Goal: Task Accomplishment & Management: Complete application form

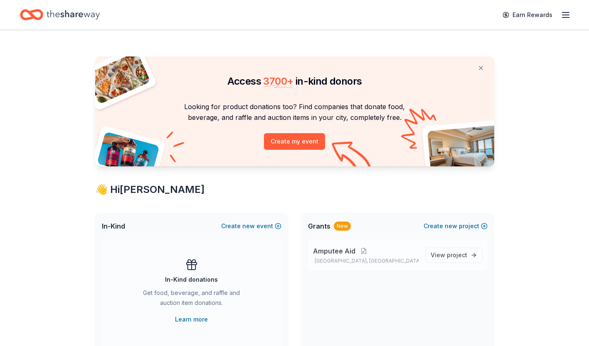
click at [333, 246] on span "Amputee Aid" at bounding box center [334, 251] width 42 height 10
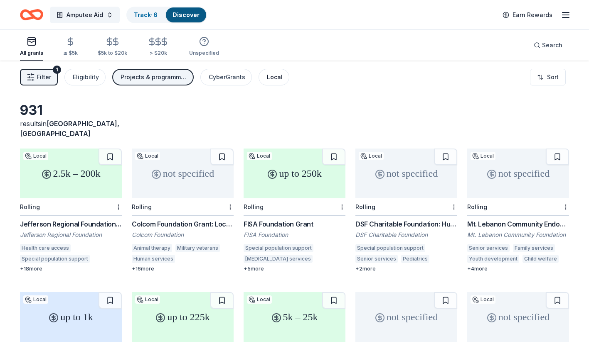
click at [271, 79] on div "Local" at bounding box center [275, 77] width 16 height 10
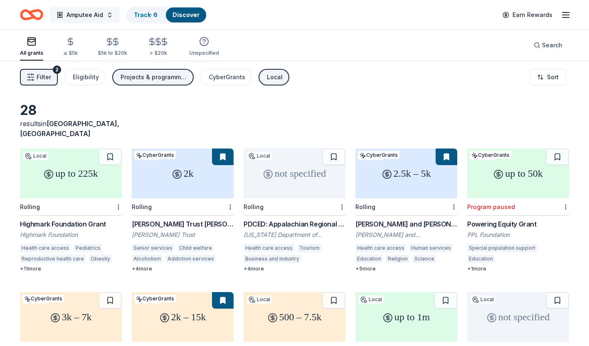
click at [88, 14] on span "Amputee Aid" at bounding box center [84, 15] width 37 height 10
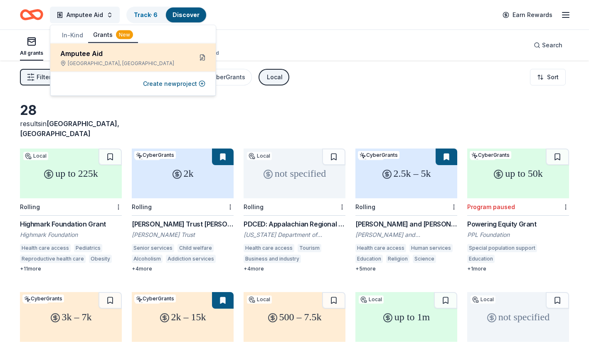
click at [205, 62] on button at bounding box center [202, 57] width 13 height 13
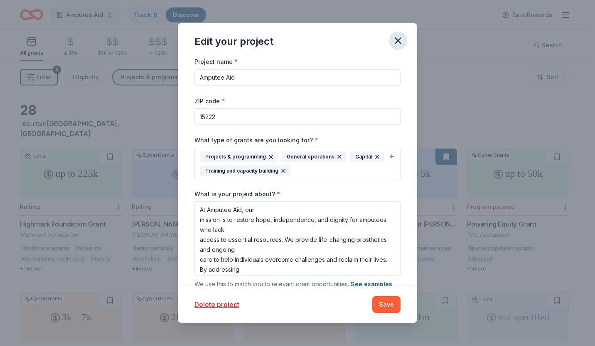
click at [399, 41] on icon "button" at bounding box center [398, 41] width 12 height 12
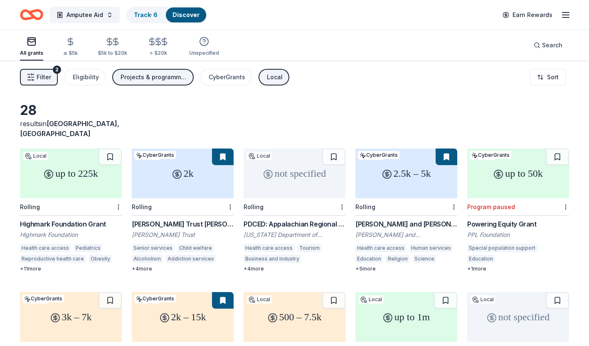
click at [35, 14] on icon "Home" at bounding box center [31, 15] width 23 height 20
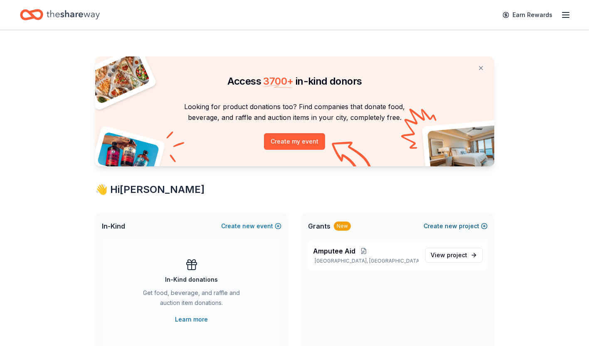
click at [448, 228] on span "new" at bounding box center [451, 226] width 12 height 10
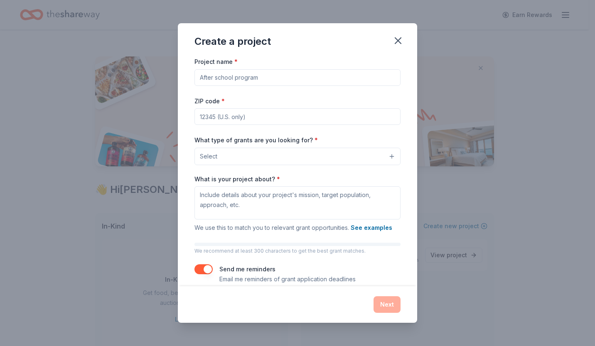
click at [228, 79] on input "Project name *" at bounding box center [297, 77] width 206 height 17
type input "Impact AId"
type input "15222"
click at [241, 77] on input "Impact AId" at bounding box center [297, 77] width 206 height 17
type input "Impact Aid"
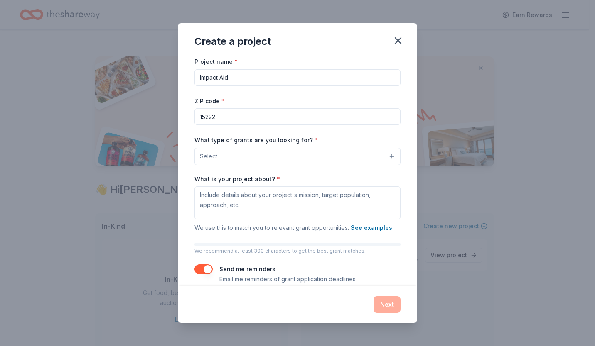
click at [272, 149] on button "Select" at bounding box center [297, 156] width 206 height 17
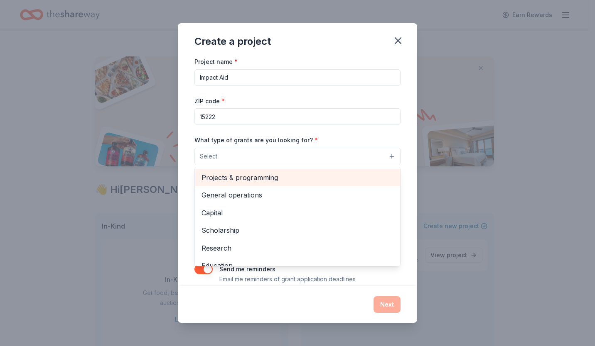
click at [244, 176] on span "Projects & programming" at bounding box center [297, 177] width 192 height 11
click at [257, 173] on span "General operations" at bounding box center [297, 178] width 192 height 11
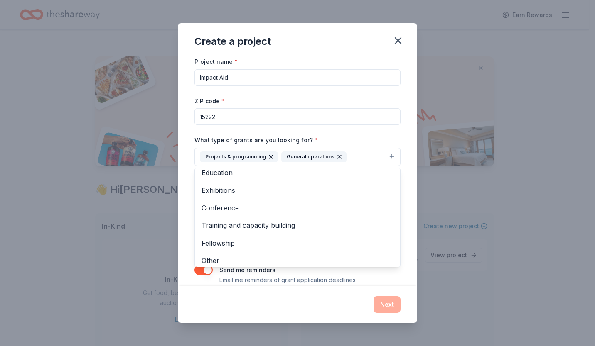
scroll to position [63, 0]
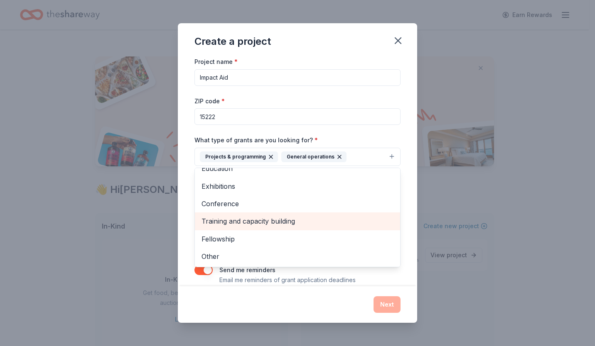
click at [307, 222] on span "Training and capacity building" at bounding box center [297, 221] width 192 height 11
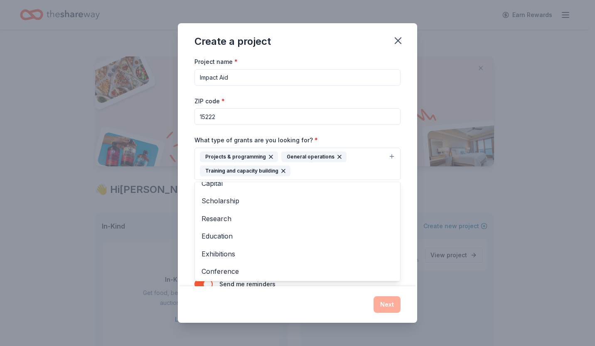
scroll to position [0, 0]
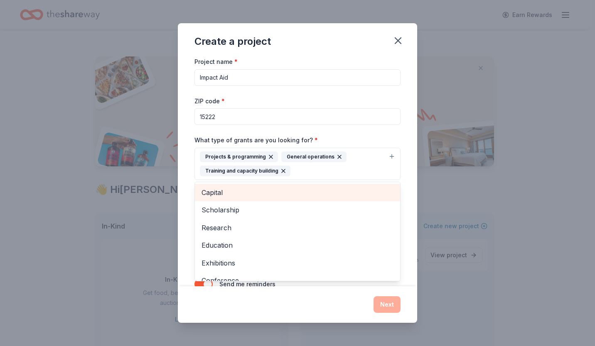
click at [324, 190] on span "Capital" at bounding box center [297, 192] width 192 height 11
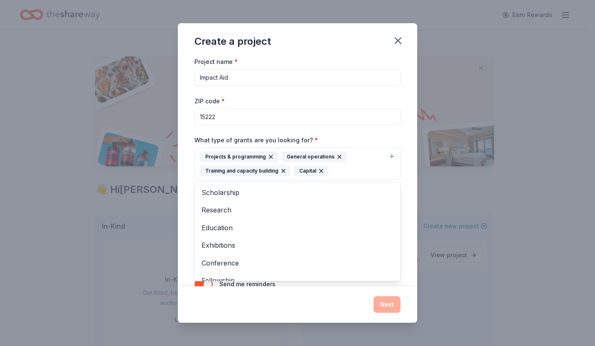
scroll to position [27, 0]
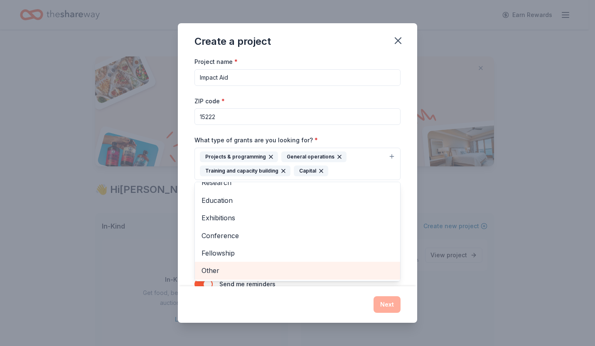
click at [331, 267] on span "Other" at bounding box center [297, 270] width 192 height 11
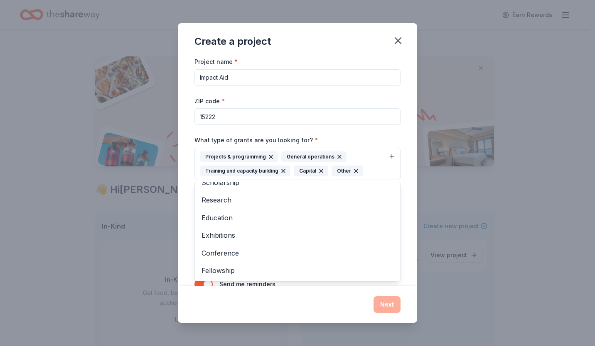
click at [405, 232] on div "Project name * Impact Aid ZIP code * 15222 What type of grants are you looking …" at bounding box center [297, 172] width 239 height 230
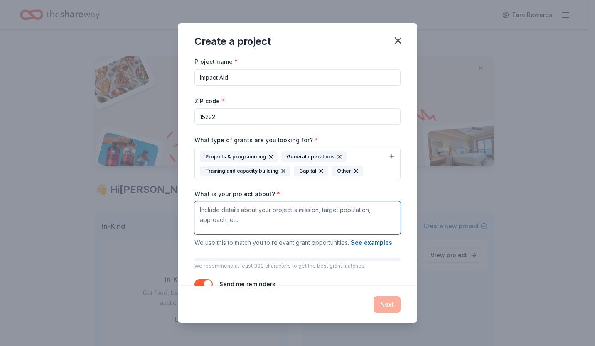
click at [288, 216] on textarea "What is your project about? *" at bounding box center [297, 217] width 206 height 33
paste textarea "At Impact Aid, we believe in second chances that lead to real careers, lasting …"
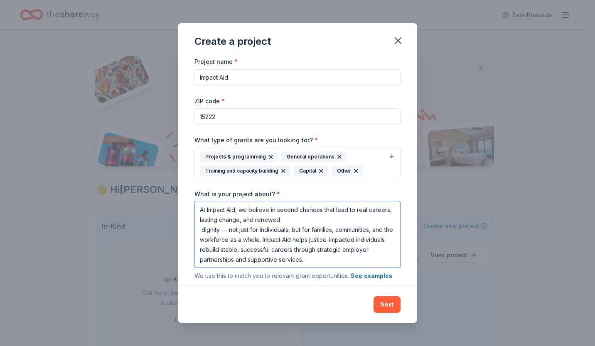
type textarea "At Impact Aid, we believe in second chances that lead to real careers, lasting …"
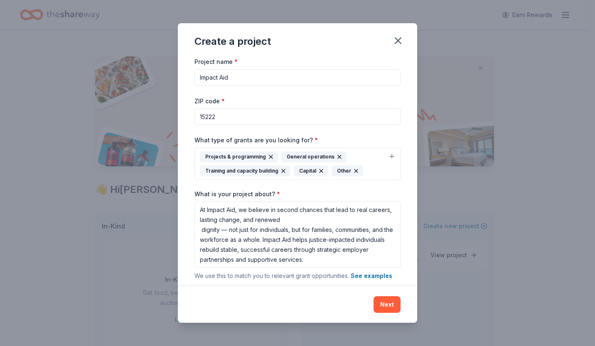
scroll to position [59, 0]
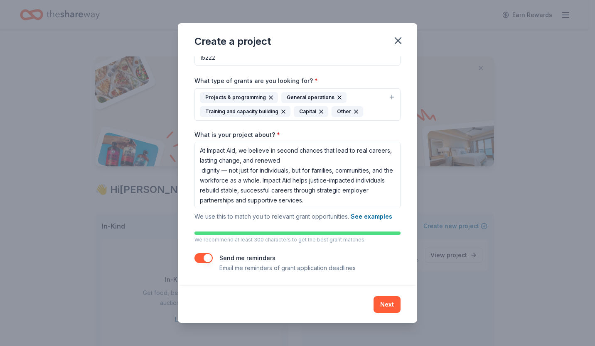
click at [199, 259] on button "button" at bounding box center [203, 258] width 18 height 10
click at [385, 306] on button "Next" at bounding box center [386, 305] width 27 height 17
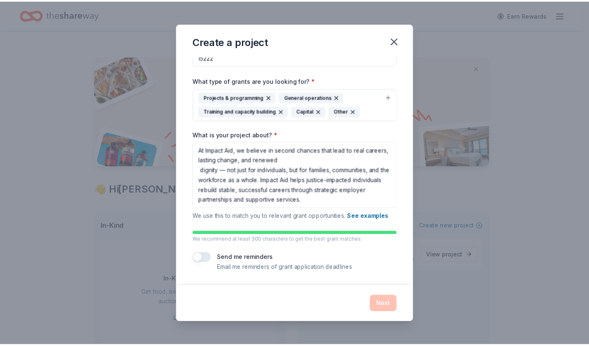
scroll to position [0, 0]
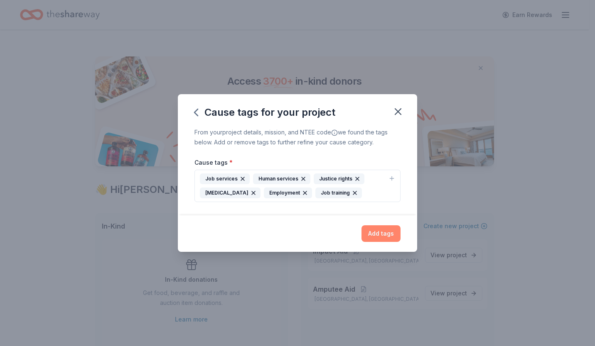
click at [386, 235] on button "Add tags" at bounding box center [380, 234] width 39 height 17
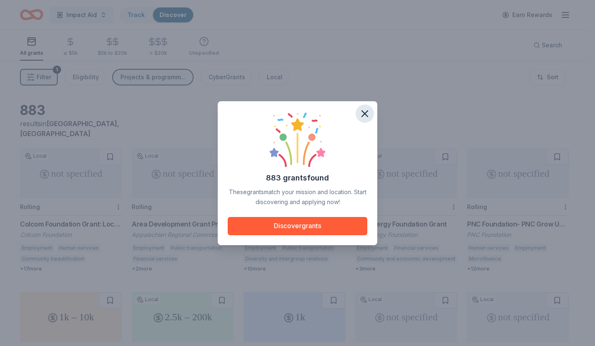
click at [360, 113] on icon "button" at bounding box center [365, 114] width 12 height 12
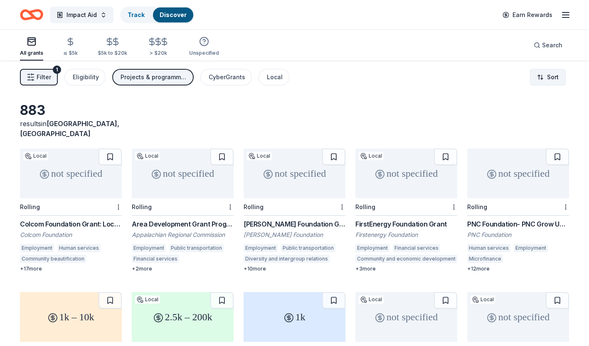
click at [552, 82] on html "Impact Aid Track Discover Earn Rewards All grants ≤ $5k $5k to $20k > $20k Unsp…" at bounding box center [294, 173] width 589 height 346
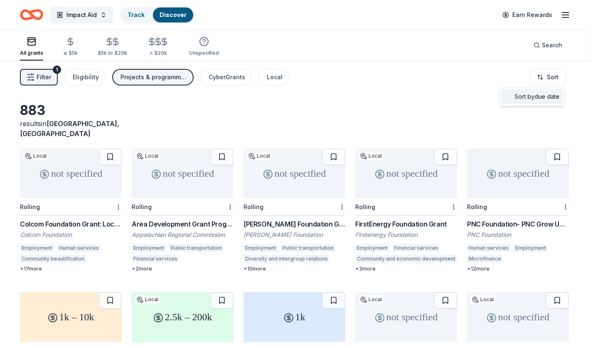
click at [528, 98] on div "Sort by due date" at bounding box center [531, 96] width 61 height 15
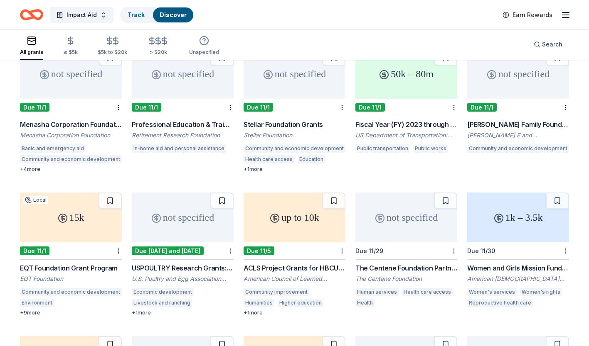
scroll to position [362, 0]
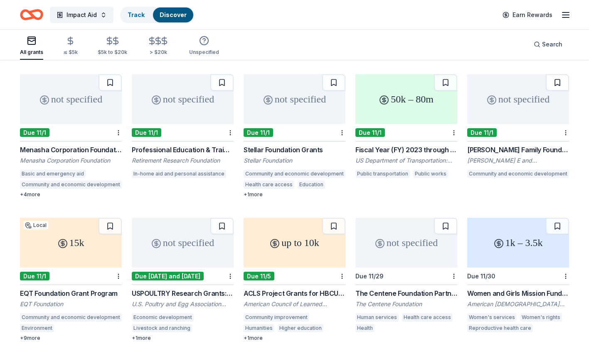
click at [557, 76] on button at bounding box center [556, 82] width 23 height 17
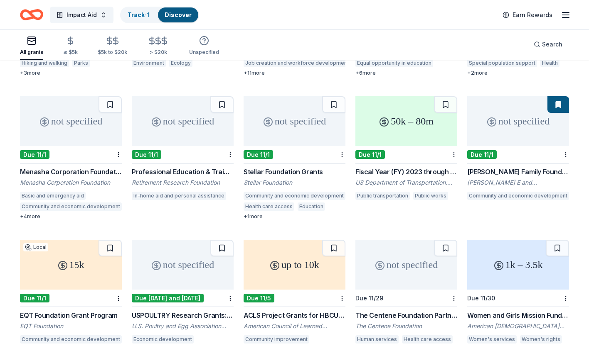
scroll to position [342, 0]
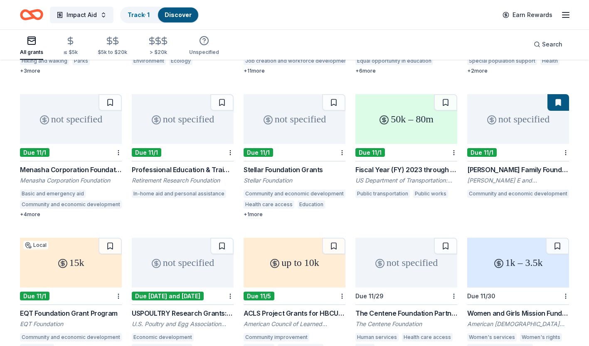
click at [524, 165] on div "[PERSON_NAME] Family Foundation Grant" at bounding box center [518, 170] width 102 height 10
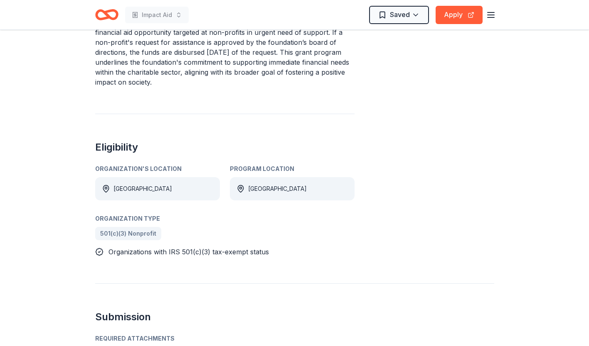
scroll to position [337, 0]
